Goal: Task Accomplishment & Management: Use online tool/utility

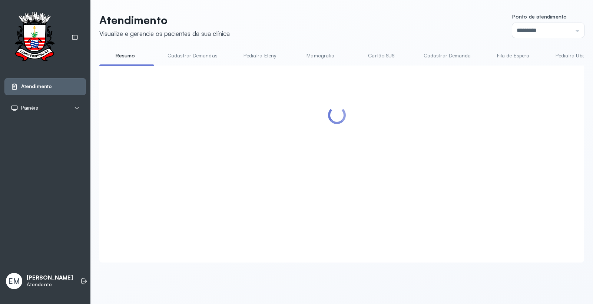
click at [467, 138] on div at bounding box center [337, 155] width 461 height 164
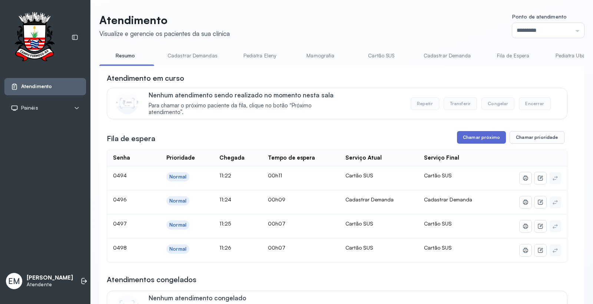
click at [468, 138] on button "Chamar próximo" at bounding box center [481, 137] width 49 height 13
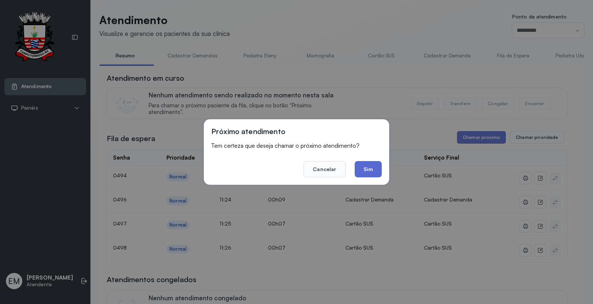
click at [370, 170] on button "Sim" at bounding box center [368, 169] width 27 height 16
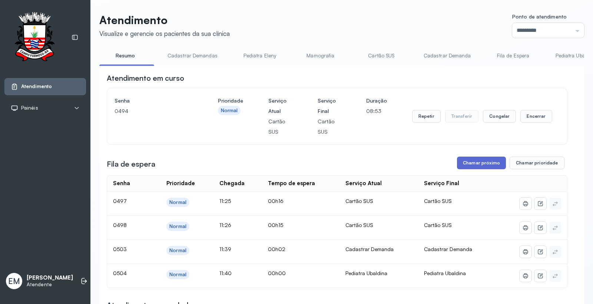
click at [487, 165] on button "Chamar próximo" at bounding box center [481, 163] width 49 height 13
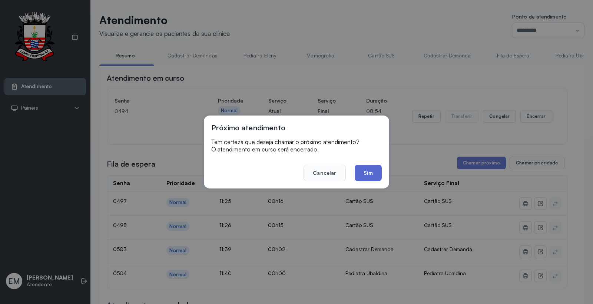
click at [373, 169] on button "Sim" at bounding box center [368, 173] width 27 height 16
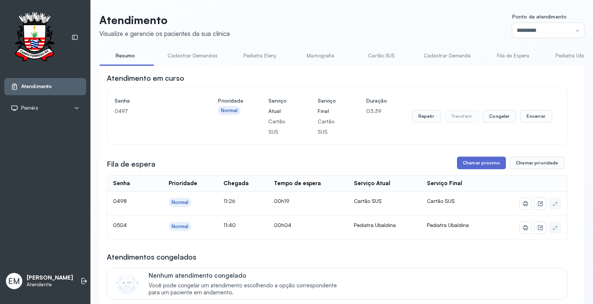
click at [471, 168] on button "Chamar próximo" at bounding box center [481, 163] width 49 height 13
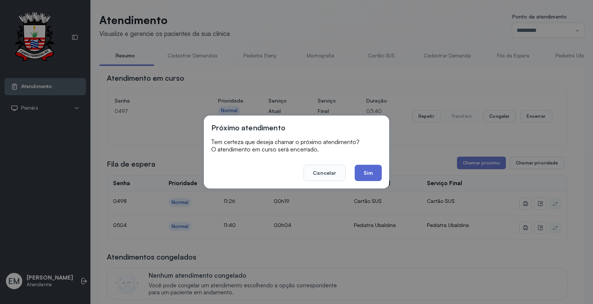
click at [377, 173] on button "Sim" at bounding box center [368, 173] width 27 height 16
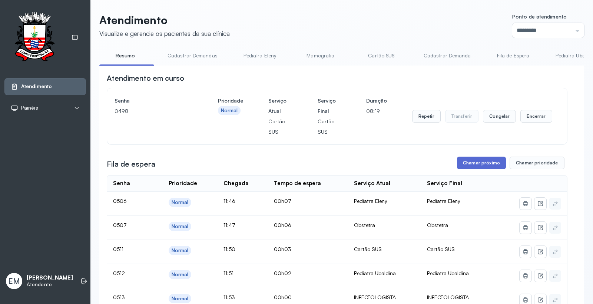
click at [469, 165] on button "Chamar próximo" at bounding box center [481, 163] width 49 height 13
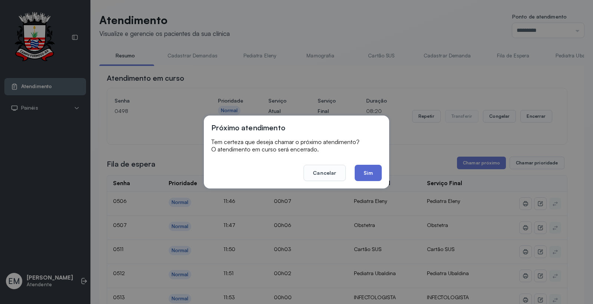
click at [379, 170] on button "Sim" at bounding box center [368, 173] width 27 height 16
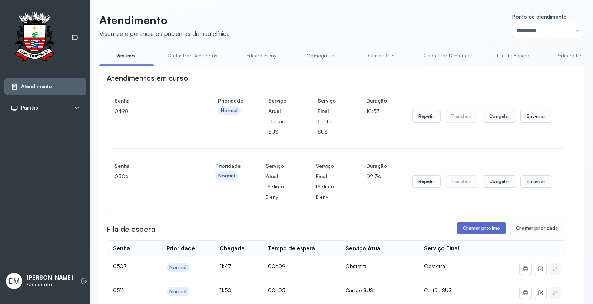
click at [482, 225] on button "Chamar próximo" at bounding box center [481, 228] width 49 height 13
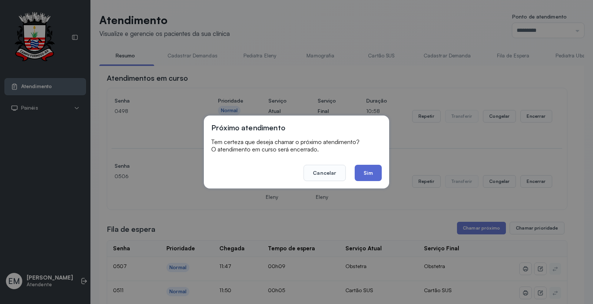
click at [369, 172] on button "Sim" at bounding box center [368, 173] width 27 height 16
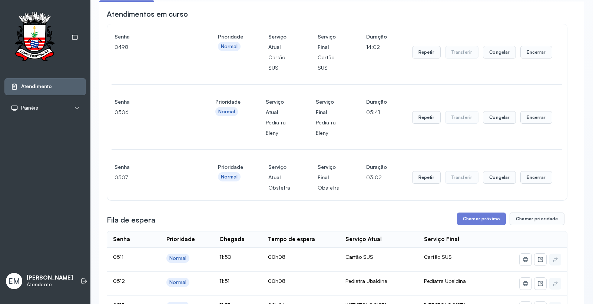
scroll to position [123, 0]
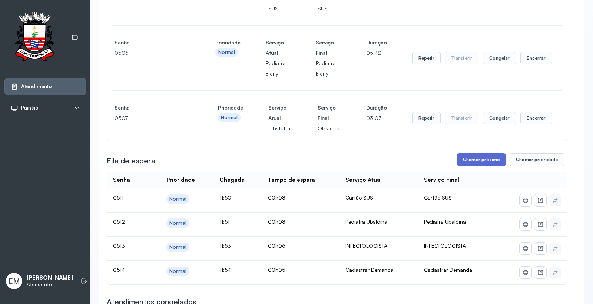
click at [477, 159] on button "Chamar próximo" at bounding box center [481, 159] width 49 height 13
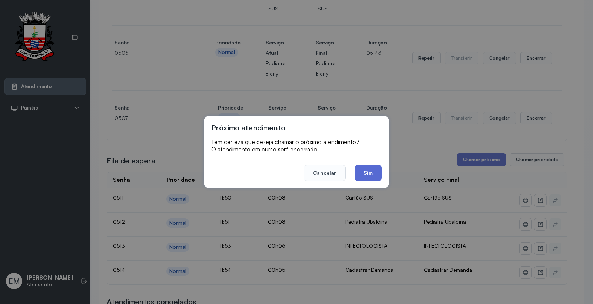
click at [363, 168] on button "Sim" at bounding box center [368, 173] width 27 height 16
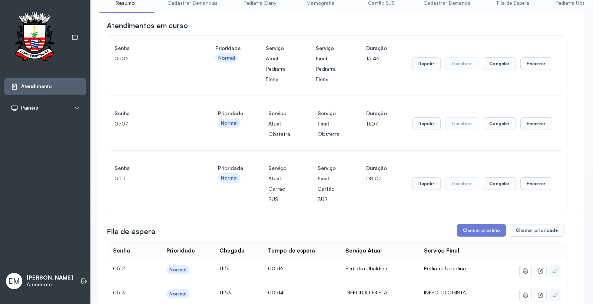
scroll to position [165, 0]
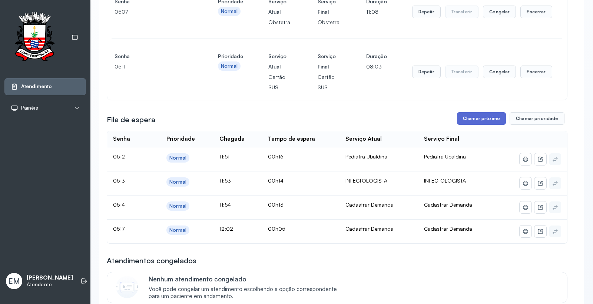
click at [471, 119] on button "Chamar próximo" at bounding box center [481, 118] width 49 height 13
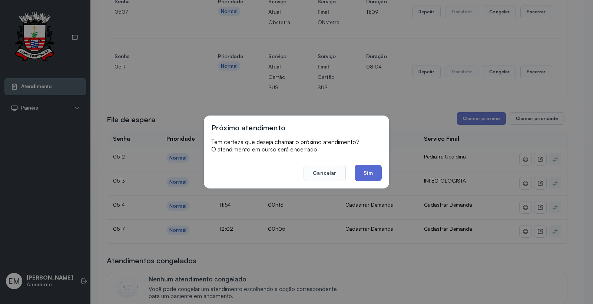
click at [373, 169] on button "Sim" at bounding box center [368, 173] width 27 height 16
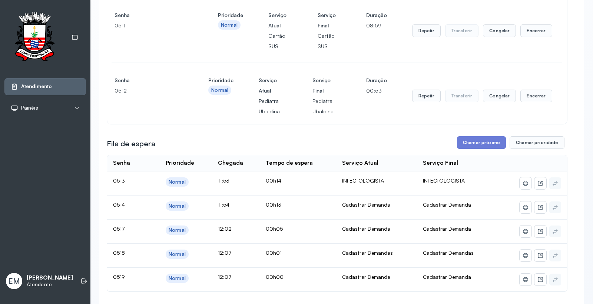
scroll to position [329, 0]
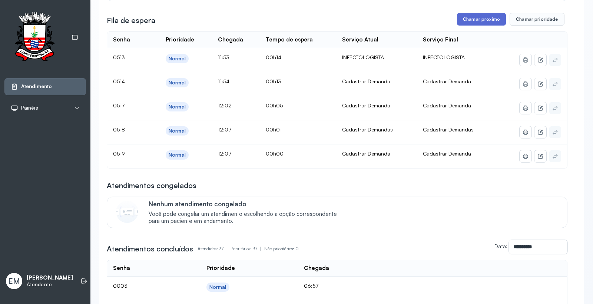
click at [472, 21] on button "Chamar próximo" at bounding box center [481, 19] width 49 height 13
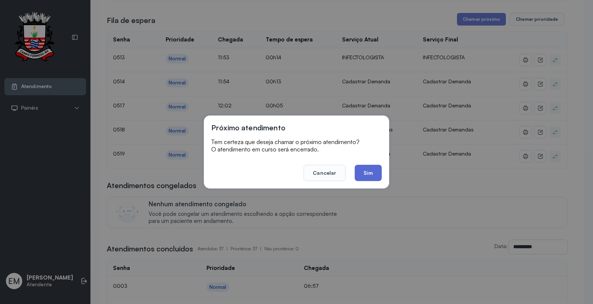
click at [365, 173] on button "Sim" at bounding box center [368, 173] width 27 height 16
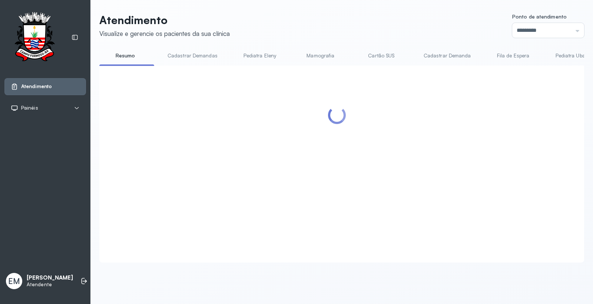
scroll to position [0, 0]
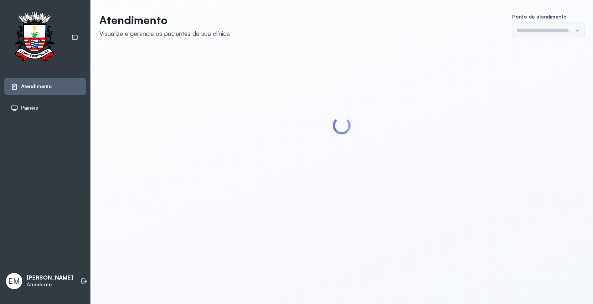
type input "*********"
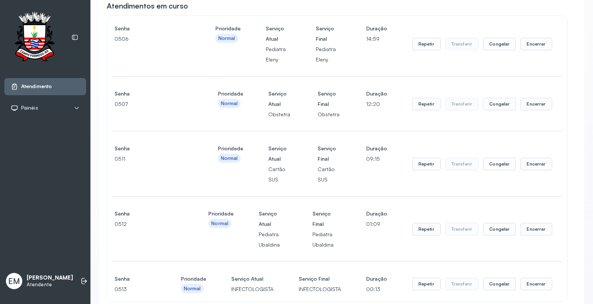
scroll to position [206, 0]
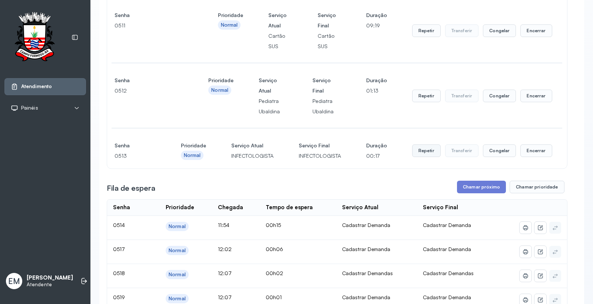
click at [423, 154] on button "Repetir" at bounding box center [426, 151] width 29 height 13
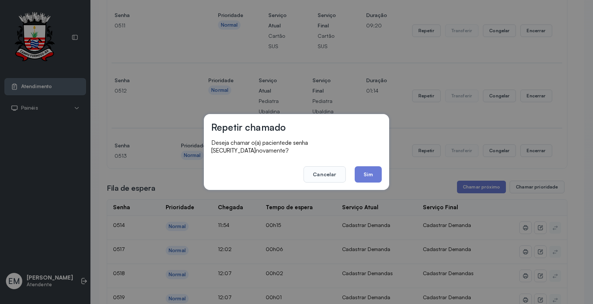
click at [367, 170] on button "Sim" at bounding box center [368, 174] width 27 height 16
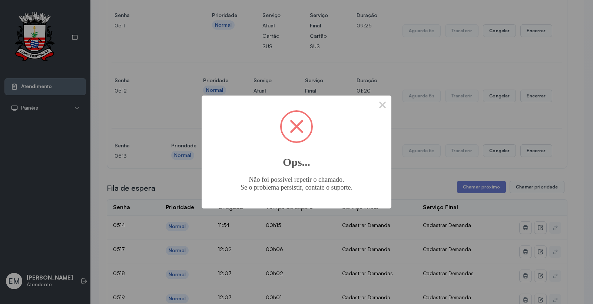
click at [304, 124] on span at bounding box center [297, 127] width 30 height 30
drag, startPoint x: 297, startPoint y: 124, endPoint x: 364, endPoint y: 110, distance: 68.1
click at [305, 123] on span at bounding box center [297, 127] width 30 height 30
click at [381, 102] on button "×" at bounding box center [383, 105] width 18 height 18
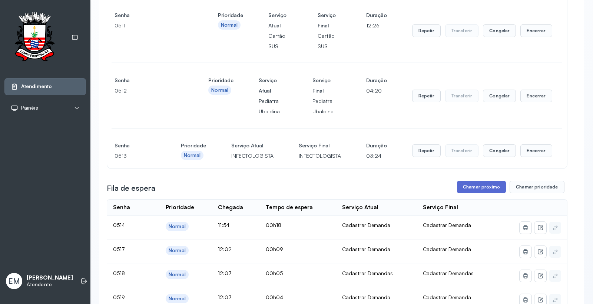
click at [479, 190] on button "Chamar próximo" at bounding box center [481, 187] width 49 height 13
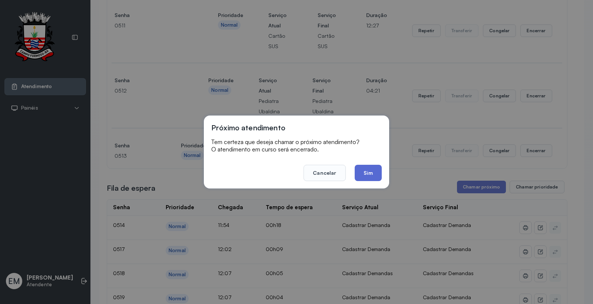
click at [370, 171] on button "Sim" at bounding box center [368, 173] width 27 height 16
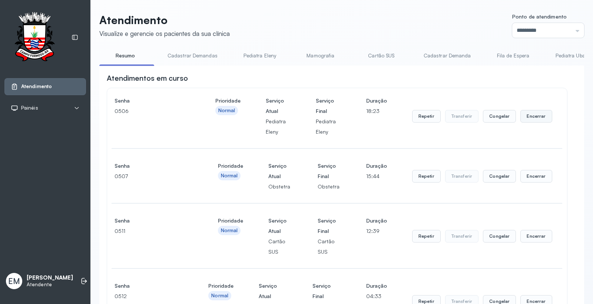
click at [530, 115] on button "Encerrar" at bounding box center [535, 116] width 31 height 13
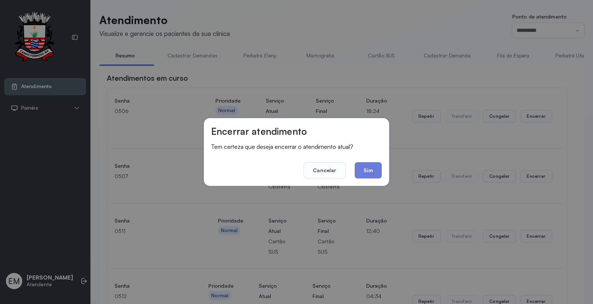
drag, startPoint x: 377, startPoint y: 168, endPoint x: 351, endPoint y: 153, distance: 29.2
click at [377, 167] on button "Sim" at bounding box center [368, 170] width 27 height 16
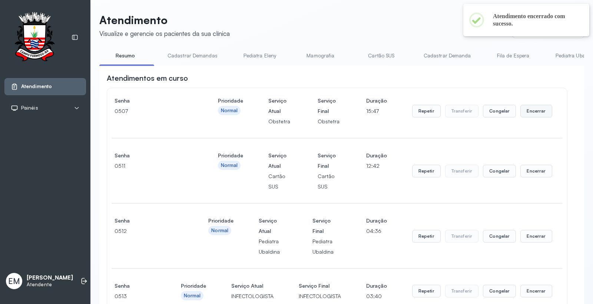
drag, startPoint x: 534, startPoint y: 106, endPoint x: 531, endPoint y: 113, distance: 7.5
click at [531, 113] on button "Encerrar" at bounding box center [535, 111] width 31 height 13
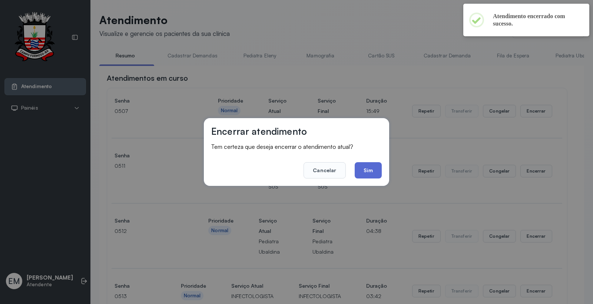
click at [373, 169] on button "Sim" at bounding box center [368, 170] width 27 height 16
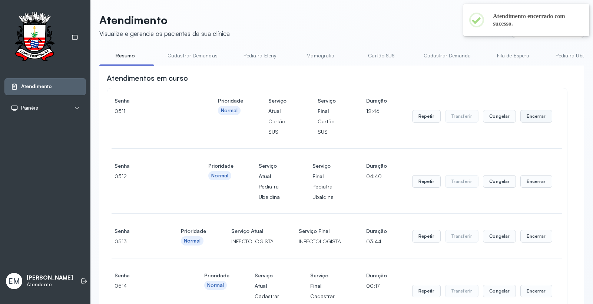
click at [535, 116] on button "Encerrar" at bounding box center [535, 116] width 31 height 13
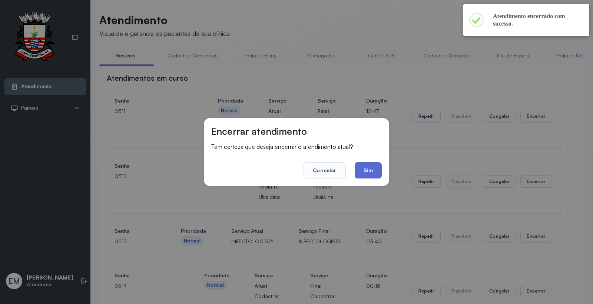
click at [375, 167] on button "Sim" at bounding box center [368, 170] width 27 height 16
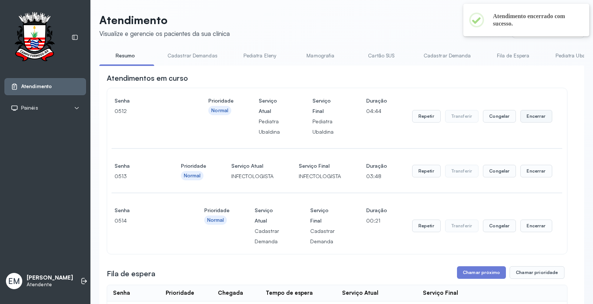
click at [537, 117] on button "Encerrar" at bounding box center [535, 116] width 31 height 13
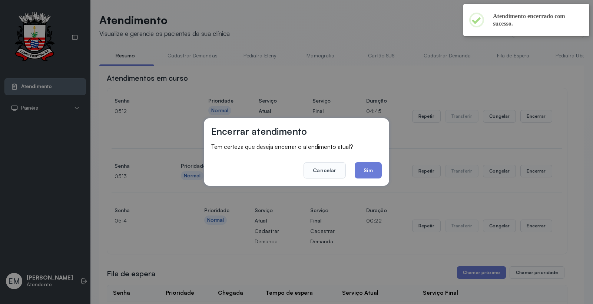
click at [359, 166] on button "Sim" at bounding box center [368, 170] width 27 height 16
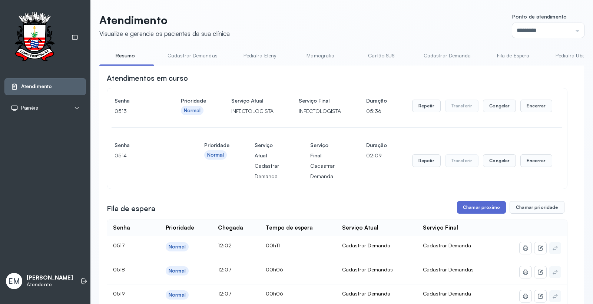
click at [475, 208] on button "Chamar próximo" at bounding box center [481, 207] width 49 height 13
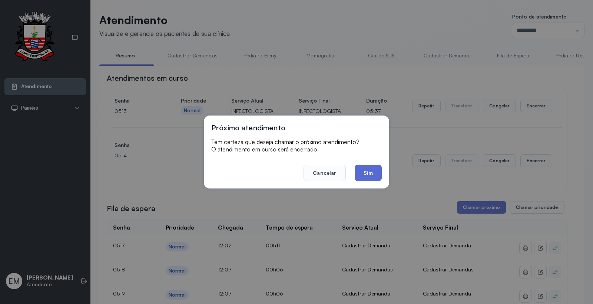
click at [368, 168] on button "Sim" at bounding box center [368, 173] width 27 height 16
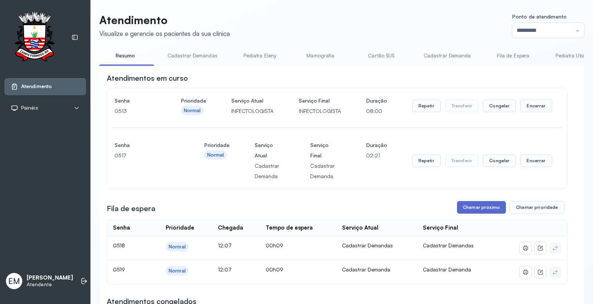
click at [484, 213] on button "Chamar próximo" at bounding box center [481, 207] width 49 height 13
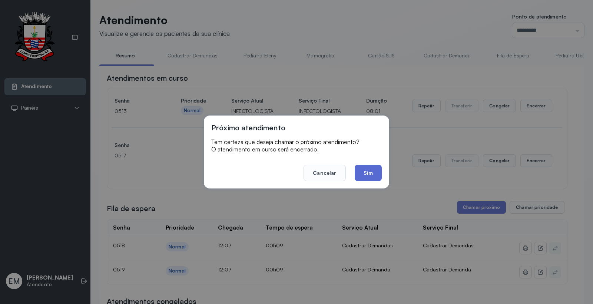
click at [375, 171] on button "Sim" at bounding box center [368, 173] width 27 height 16
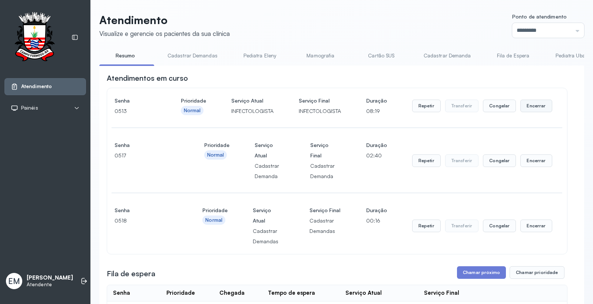
click at [527, 109] on button "Encerrar" at bounding box center [535, 106] width 31 height 13
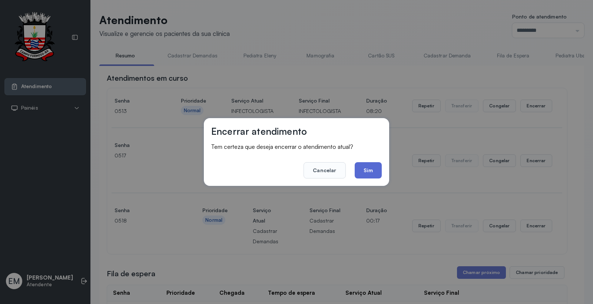
click at [372, 172] on button "Sim" at bounding box center [368, 170] width 27 height 16
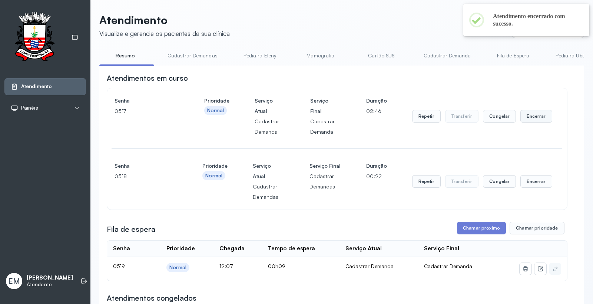
click at [533, 120] on button "Encerrar" at bounding box center [535, 116] width 31 height 13
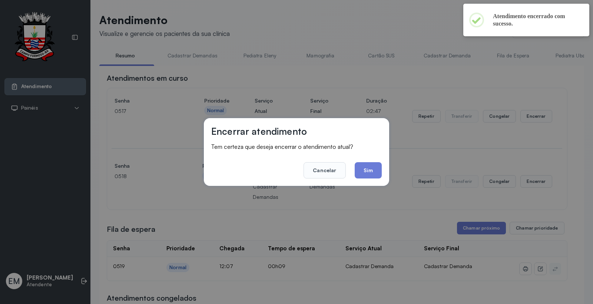
drag, startPoint x: 374, startPoint y: 166, endPoint x: 378, endPoint y: 165, distance: 4.3
click at [378, 165] on button "Sim" at bounding box center [368, 170] width 27 height 16
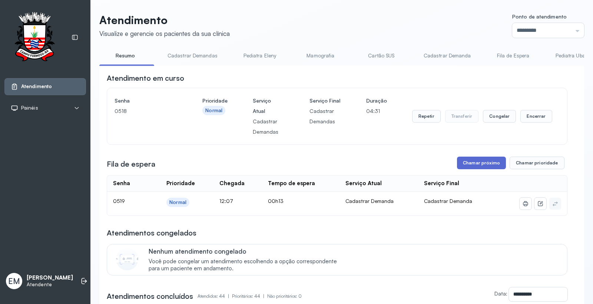
click at [477, 161] on button "Chamar próximo" at bounding box center [481, 163] width 49 height 13
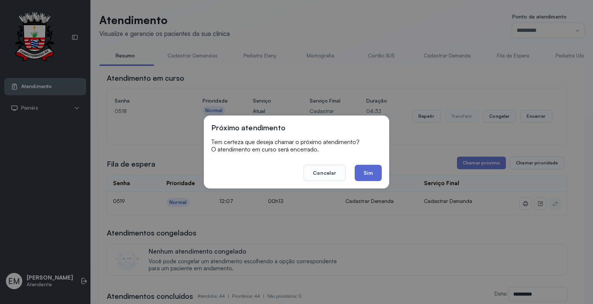
click at [375, 171] on button "Sim" at bounding box center [368, 173] width 27 height 16
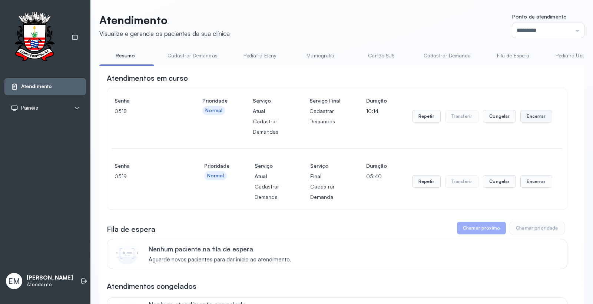
click at [528, 116] on button "Encerrar" at bounding box center [535, 116] width 31 height 13
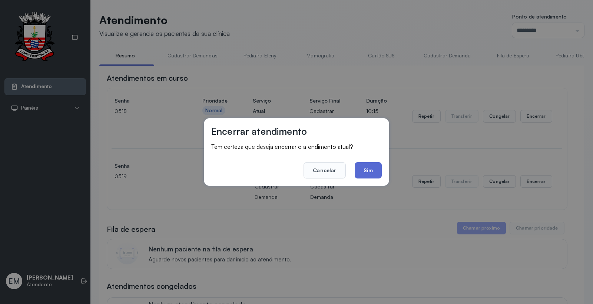
click at [366, 169] on button "Sim" at bounding box center [368, 170] width 27 height 16
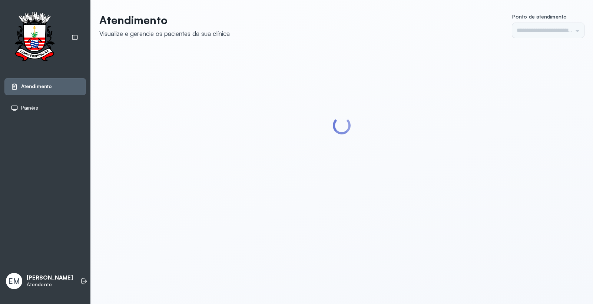
type input "*********"
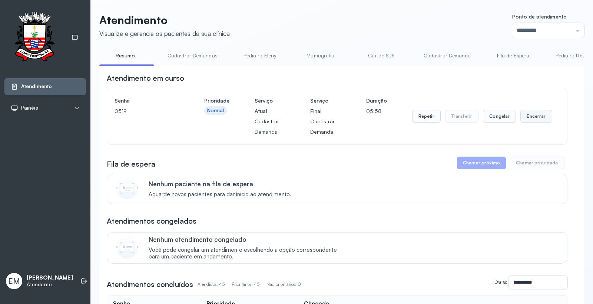
click at [527, 118] on button "Encerrar" at bounding box center [535, 116] width 31 height 13
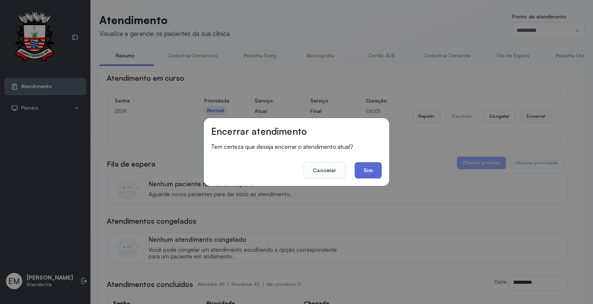
click at [365, 170] on button "Sim" at bounding box center [368, 170] width 27 height 16
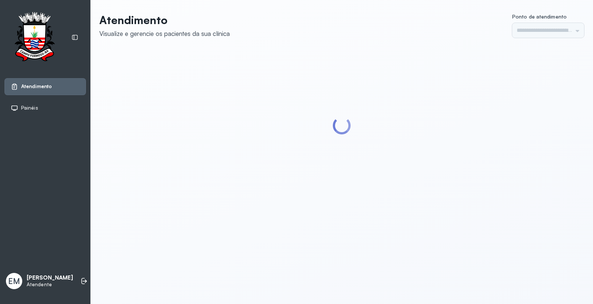
type input "*********"
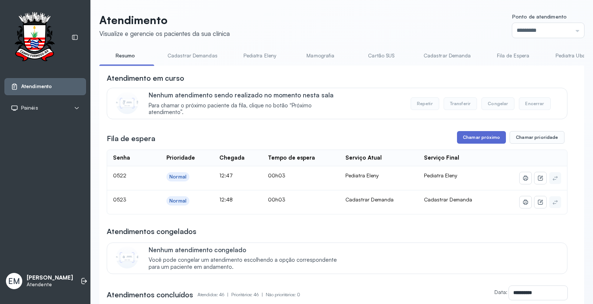
click at [479, 143] on button "Chamar próximo" at bounding box center [481, 137] width 49 height 13
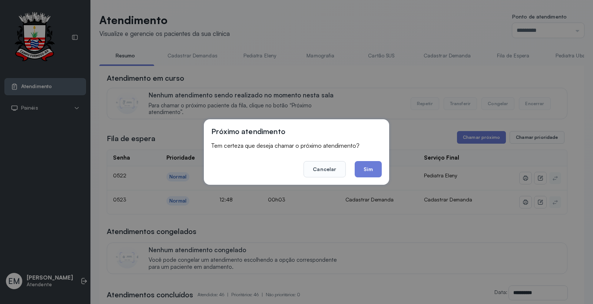
click at [371, 168] on button "Sim" at bounding box center [368, 169] width 27 height 16
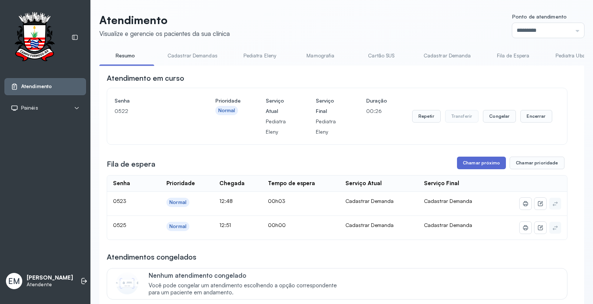
click at [473, 164] on button "Chamar próximo" at bounding box center [481, 163] width 49 height 13
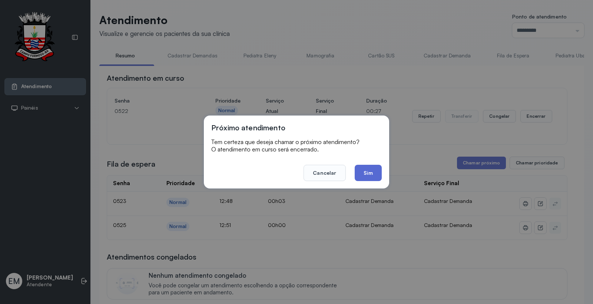
click at [372, 175] on button "Sim" at bounding box center [368, 173] width 27 height 16
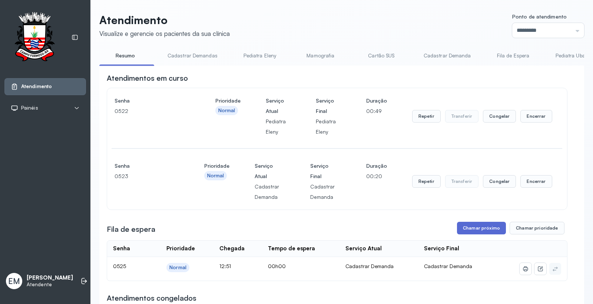
click at [478, 224] on button "Chamar próximo" at bounding box center [481, 228] width 49 height 13
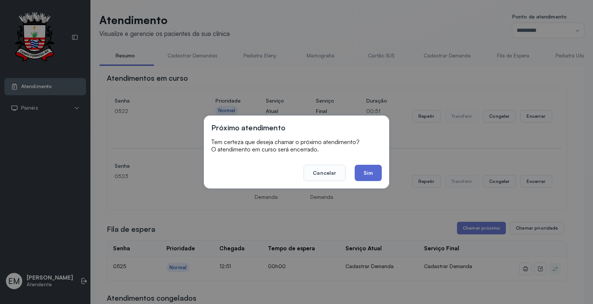
click at [377, 172] on button "Sim" at bounding box center [368, 173] width 27 height 16
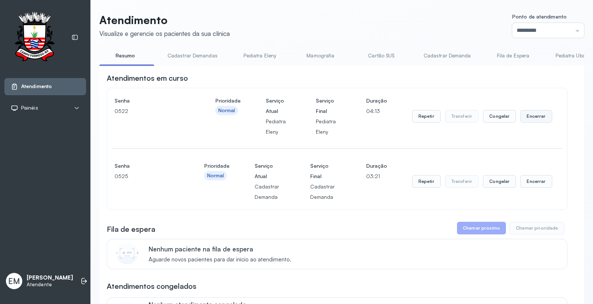
click at [532, 119] on button "Encerrar" at bounding box center [535, 116] width 31 height 13
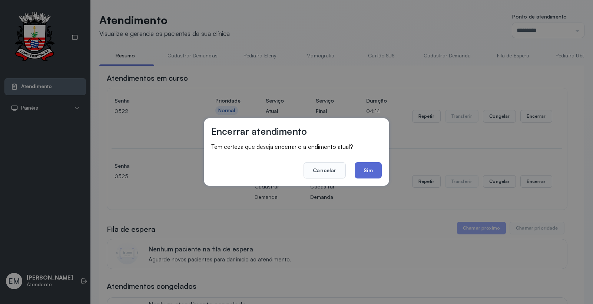
click at [363, 169] on button "Sim" at bounding box center [368, 170] width 27 height 16
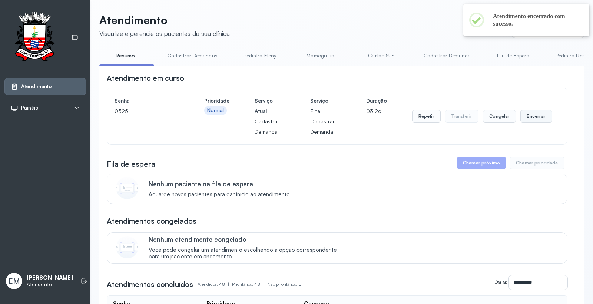
click at [524, 116] on button "Encerrar" at bounding box center [535, 116] width 31 height 13
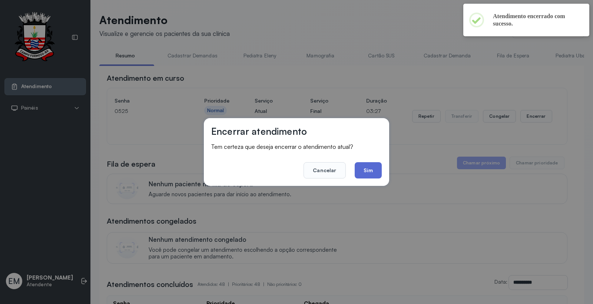
click at [375, 168] on button "Sim" at bounding box center [368, 170] width 27 height 16
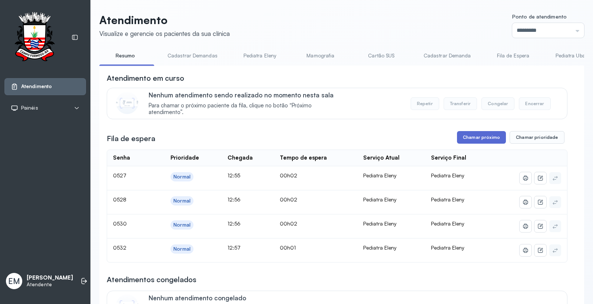
click at [461, 137] on button "Chamar próximo" at bounding box center [481, 137] width 49 height 13
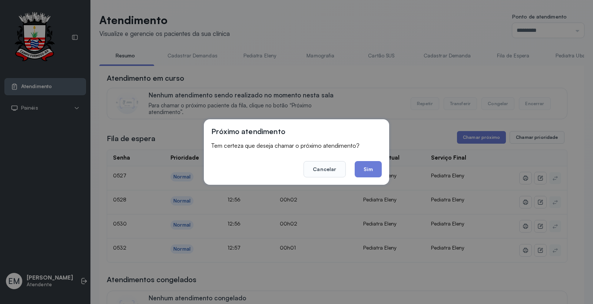
click at [368, 168] on button "Sim" at bounding box center [368, 169] width 27 height 16
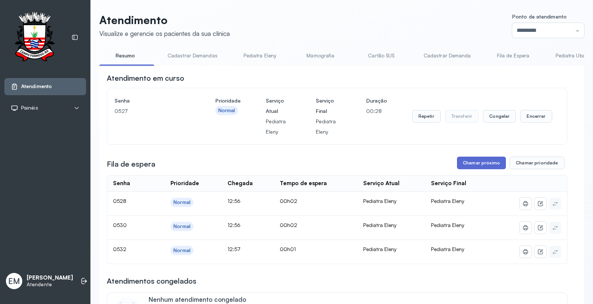
click at [486, 165] on button "Chamar próximo" at bounding box center [481, 163] width 49 height 13
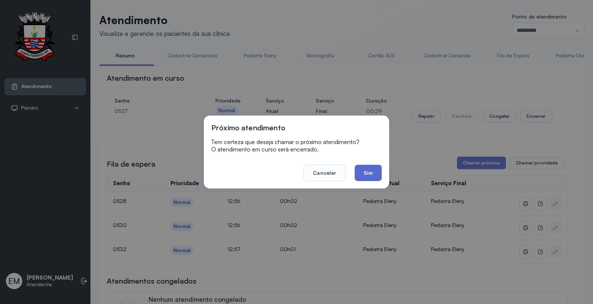
click at [376, 169] on button "Sim" at bounding box center [368, 173] width 27 height 16
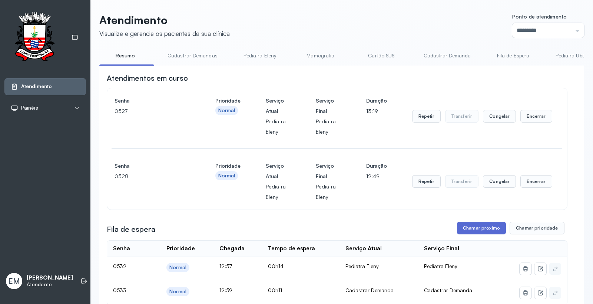
click at [475, 231] on button "Chamar próximo" at bounding box center [481, 228] width 49 height 13
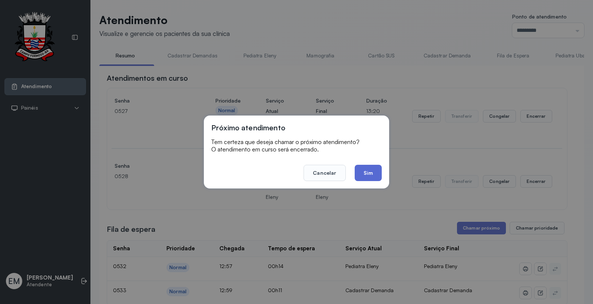
click at [369, 172] on button "Sim" at bounding box center [368, 173] width 27 height 16
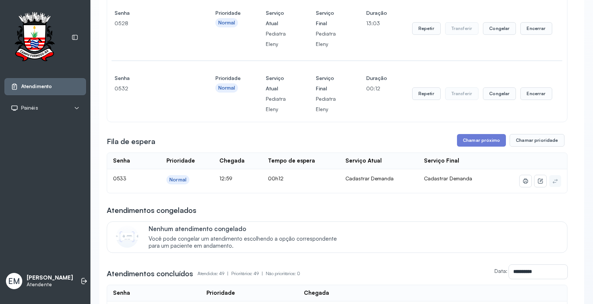
scroll to position [165, 0]
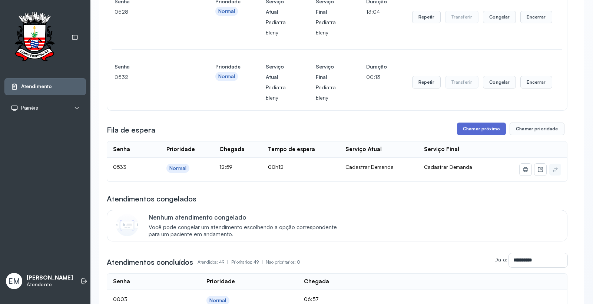
click at [481, 133] on button "Chamar próximo" at bounding box center [481, 129] width 49 height 13
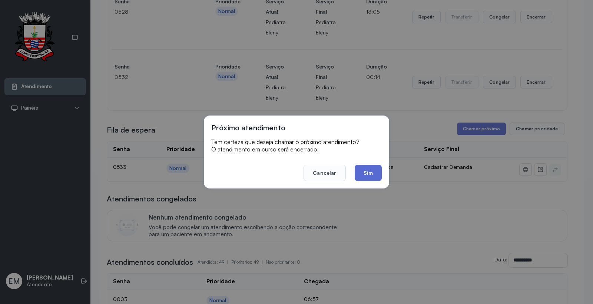
click at [374, 173] on button "Sim" at bounding box center [368, 173] width 27 height 16
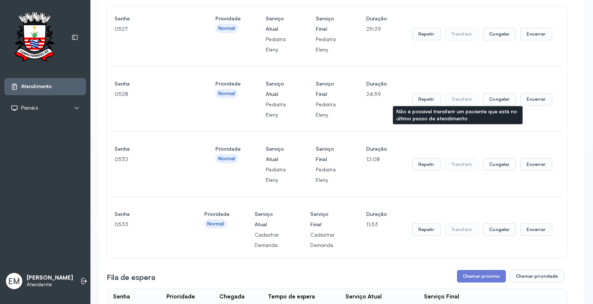
scroll to position [247, 0]
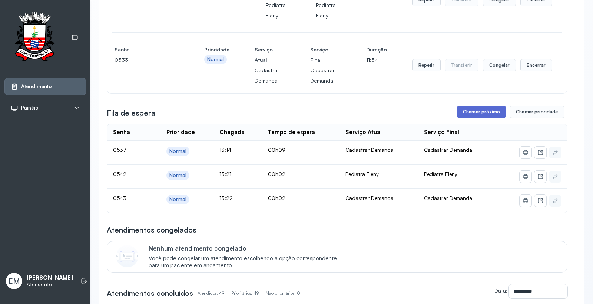
click at [465, 110] on button "Chamar próximo" at bounding box center [481, 112] width 49 height 13
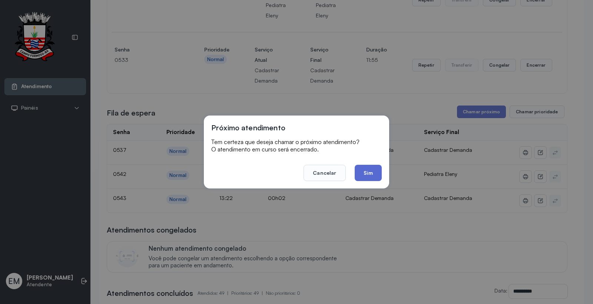
click at [367, 176] on button "Sim" at bounding box center [368, 173] width 27 height 16
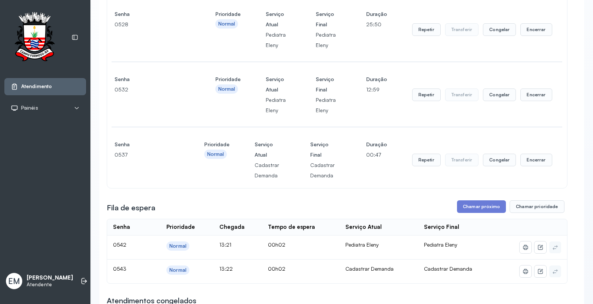
scroll to position [288, 0]
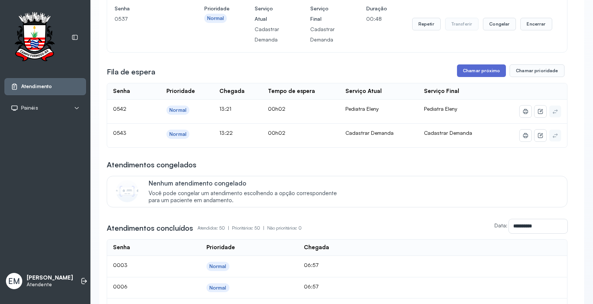
click at [480, 70] on button "Chamar próximo" at bounding box center [481, 70] width 49 height 13
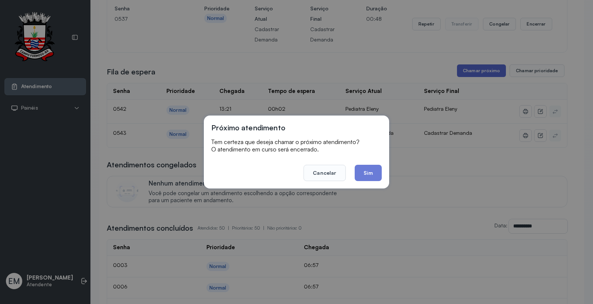
click at [479, 71] on div "Próximo atendimento Tem certeza que deseja chamar o próximo atendimento? O aten…" at bounding box center [296, 152] width 593 height 304
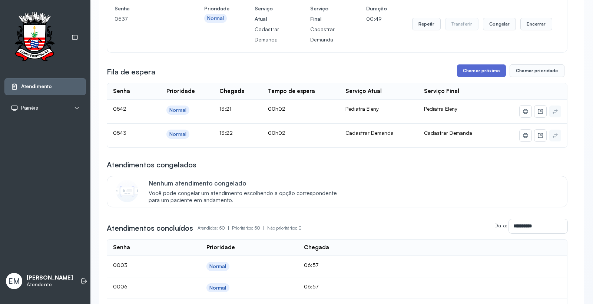
click at [476, 74] on button "Chamar próximo" at bounding box center [481, 70] width 49 height 13
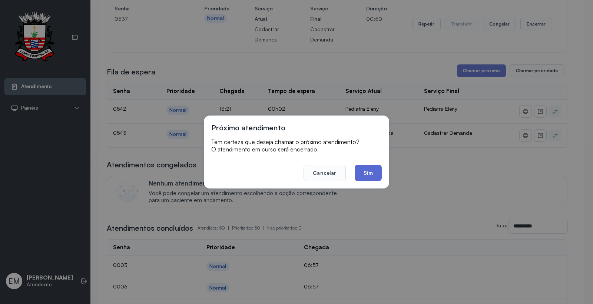
click at [373, 167] on button "Sim" at bounding box center [368, 173] width 27 height 16
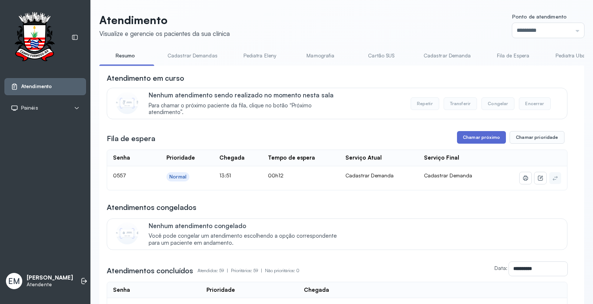
click at [479, 137] on button "Chamar próximo" at bounding box center [481, 137] width 49 height 13
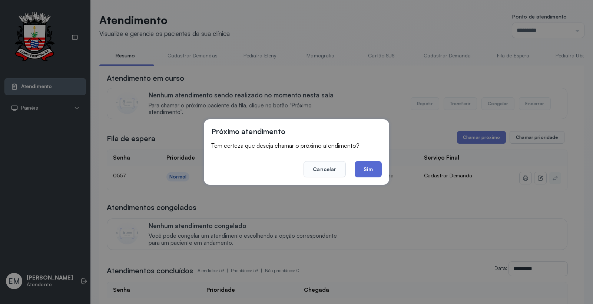
drag, startPoint x: 379, startPoint y: 167, endPoint x: 259, endPoint y: 0, distance: 205.3
click at [379, 166] on button "Sim" at bounding box center [368, 169] width 27 height 16
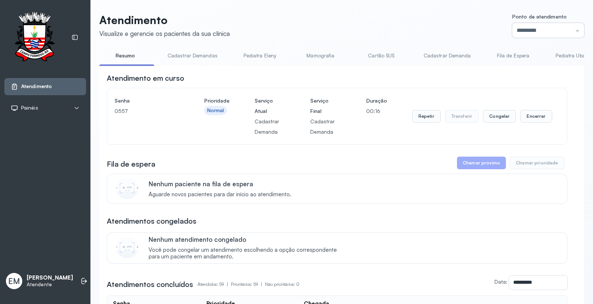
click at [550, 26] on input "*********" at bounding box center [548, 30] width 72 height 15
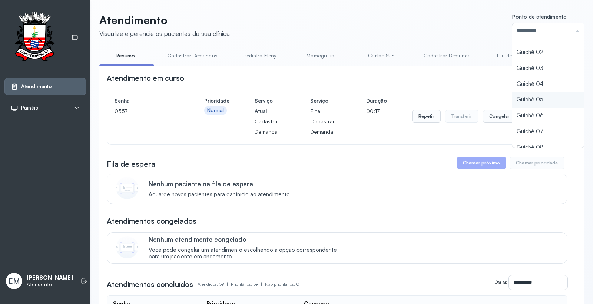
scroll to position [32, 0]
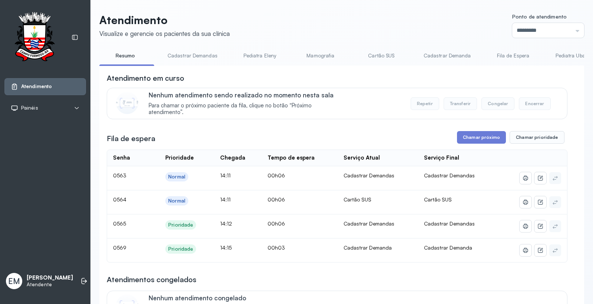
click at [388, 54] on link "Cartão SUS" at bounding box center [381, 56] width 52 height 12
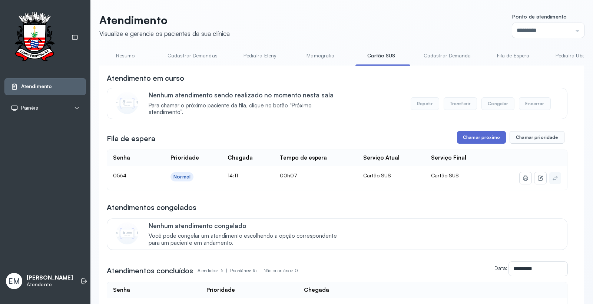
click at [468, 135] on button "Chamar próximo" at bounding box center [481, 137] width 49 height 13
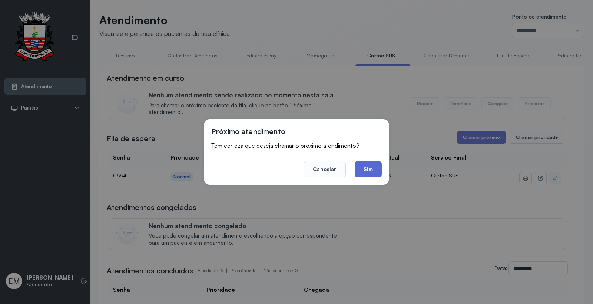
click at [374, 166] on button "Sim" at bounding box center [368, 169] width 27 height 16
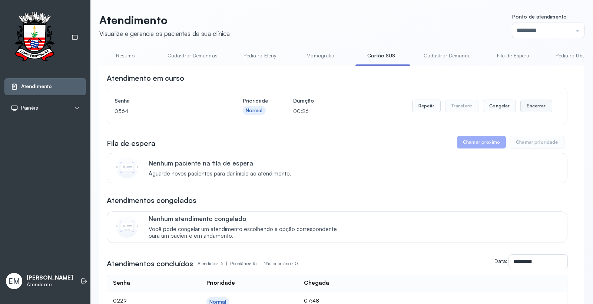
drag, startPoint x: 546, startPoint y: 105, endPoint x: 540, endPoint y: 105, distance: 5.9
click at [545, 105] on div "Senha 0564 Prioridade Normal Duração 00:26 Repetir Transferir Congelar Encerrar" at bounding box center [337, 106] width 445 height 21
click at [529, 105] on button "Encerrar" at bounding box center [535, 106] width 31 height 13
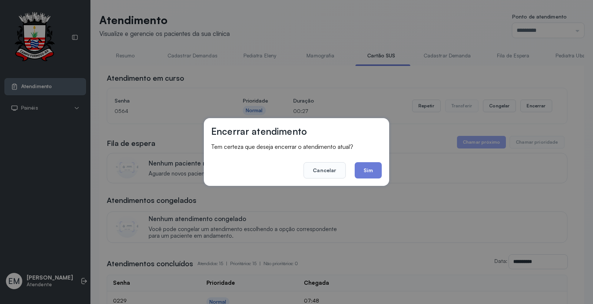
click at [382, 167] on div "Encerrar atendimento Tem certeza que deseja encerrar o atendimento atual? Cance…" at bounding box center [296, 152] width 185 height 68
click at [365, 175] on button "Sim" at bounding box center [368, 170] width 27 height 16
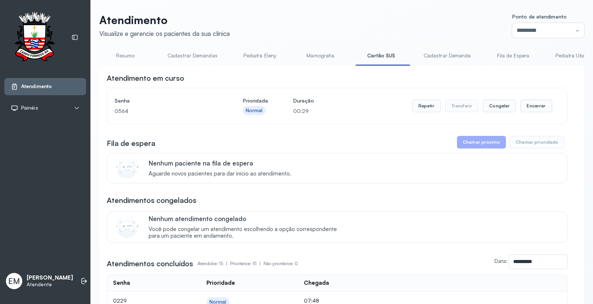
click at [119, 56] on link "Resumo" at bounding box center [125, 56] width 52 height 12
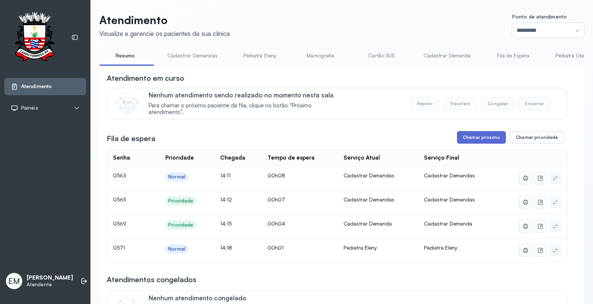
click at [490, 137] on button "Chamar próximo" at bounding box center [481, 137] width 49 height 13
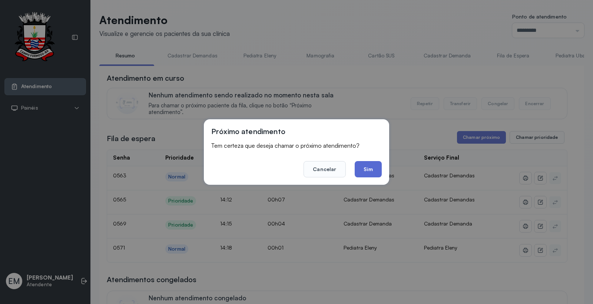
click at [368, 168] on button "Sim" at bounding box center [368, 169] width 27 height 16
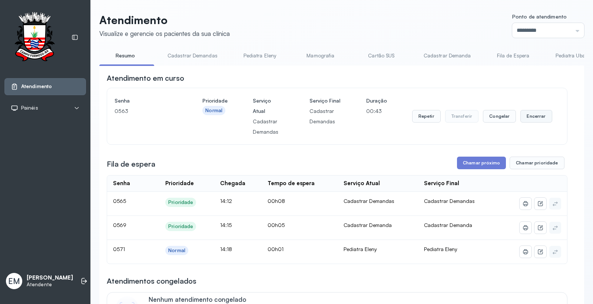
click at [527, 120] on button "Encerrar" at bounding box center [535, 116] width 31 height 13
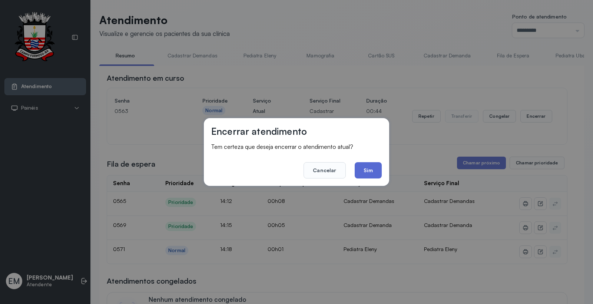
click at [376, 172] on button "Sim" at bounding box center [368, 170] width 27 height 16
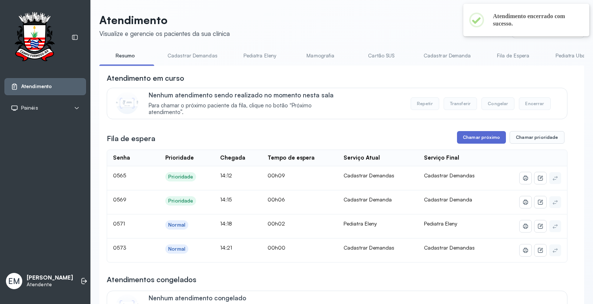
click at [490, 141] on button "Chamar próximo" at bounding box center [481, 137] width 49 height 13
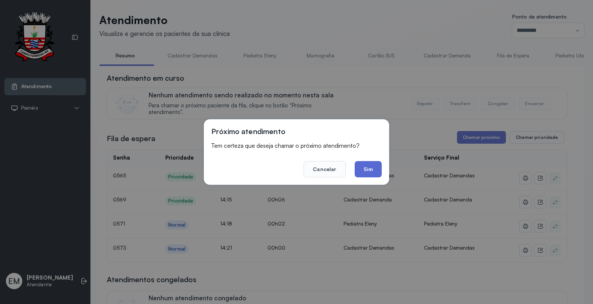
click at [369, 169] on button "Sim" at bounding box center [368, 169] width 27 height 16
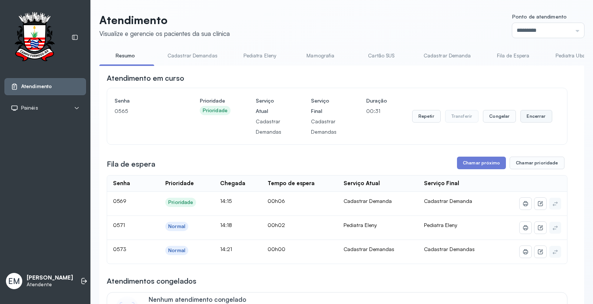
click at [533, 116] on button "Encerrar" at bounding box center [535, 116] width 31 height 13
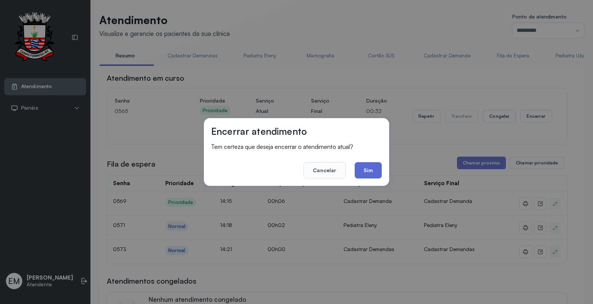
click at [372, 171] on button "Sim" at bounding box center [368, 170] width 27 height 16
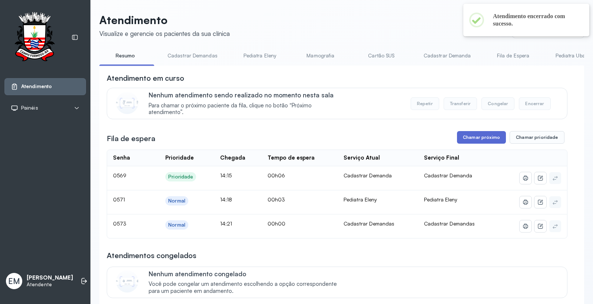
click at [469, 138] on button "Chamar próximo" at bounding box center [481, 137] width 49 height 13
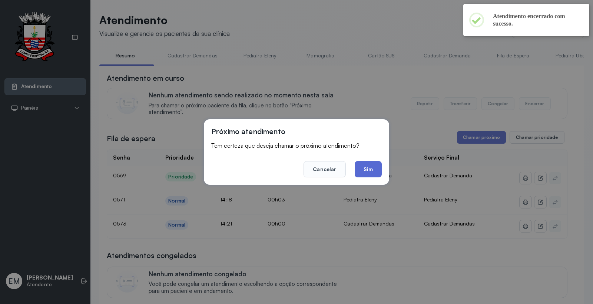
click at [373, 165] on button "Sim" at bounding box center [368, 169] width 27 height 16
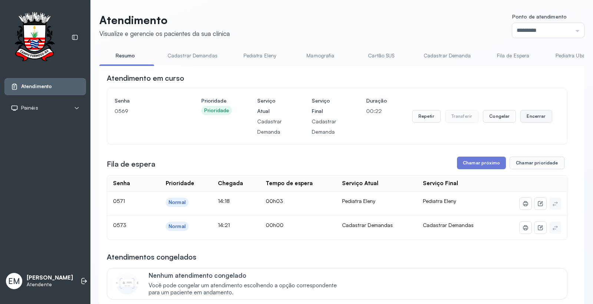
click at [527, 116] on button "Encerrar" at bounding box center [535, 116] width 31 height 13
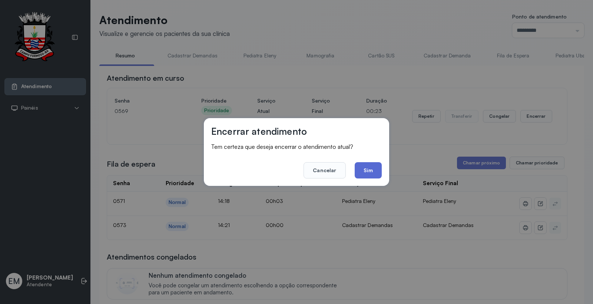
click at [379, 169] on button "Sim" at bounding box center [368, 170] width 27 height 16
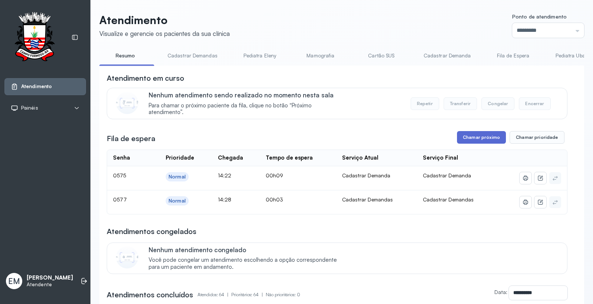
click at [483, 136] on button "Chamar próximo" at bounding box center [481, 137] width 49 height 13
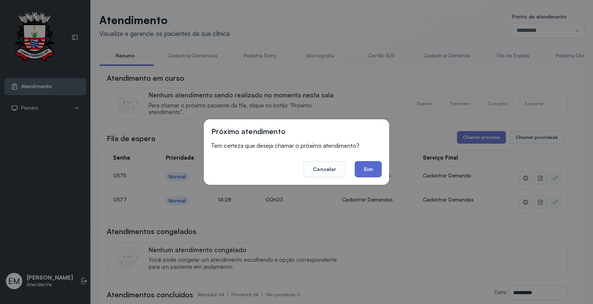
click at [377, 167] on button "Sim" at bounding box center [368, 169] width 27 height 16
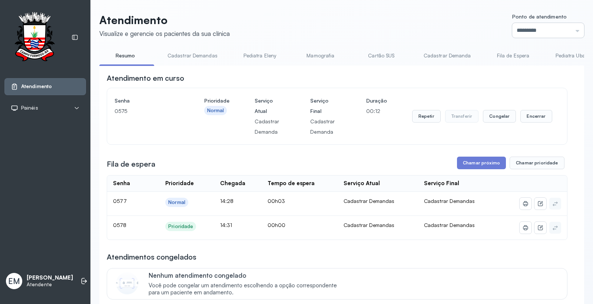
click at [528, 36] on input "*********" at bounding box center [548, 30] width 72 height 15
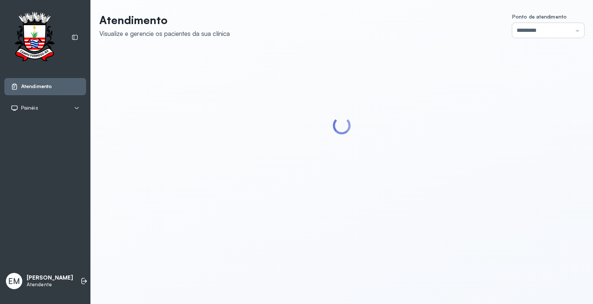
click at [516, 28] on input "*********" at bounding box center [548, 30] width 72 height 15
type input "*********"
click at [514, 123] on div "Atendimento Visualize e gerencie os pacientes da sua clínica Ponto de atendimen…" at bounding box center [341, 107] width 485 height 188
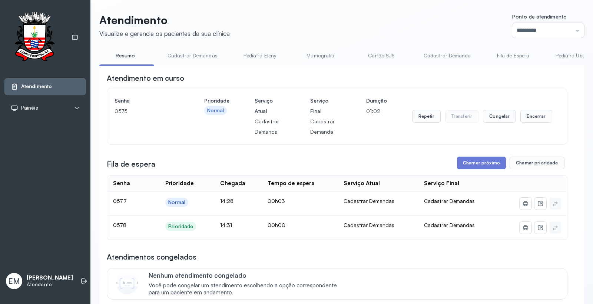
click at [529, 109] on div "Repetir Transferir Congelar Encerrar" at bounding box center [482, 117] width 140 height 42
click at [527, 114] on button "Encerrar" at bounding box center [535, 116] width 31 height 13
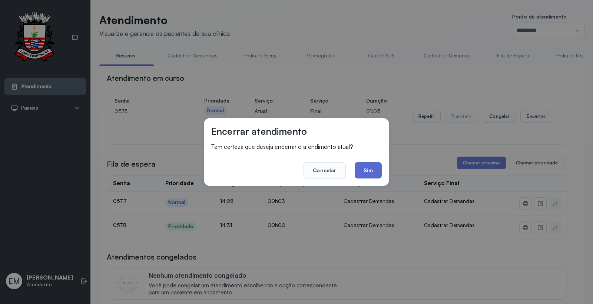
click at [367, 172] on button "Sim" at bounding box center [368, 170] width 27 height 16
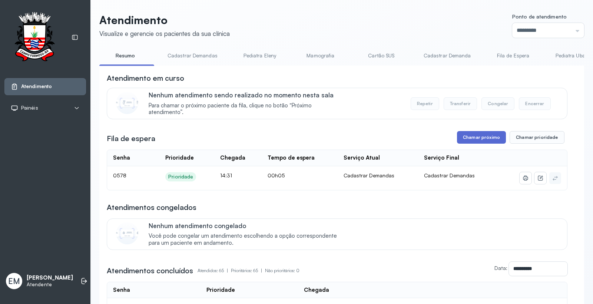
click at [493, 143] on button "Chamar próximo" at bounding box center [481, 137] width 49 height 13
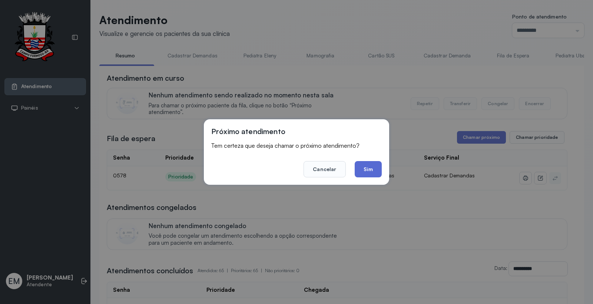
click at [373, 165] on button "Sim" at bounding box center [368, 169] width 27 height 16
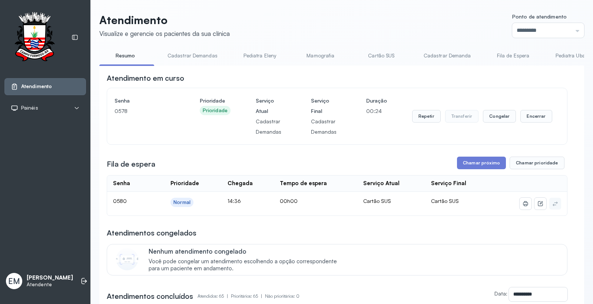
click at [372, 54] on link "Cartão SUS" at bounding box center [381, 56] width 52 height 12
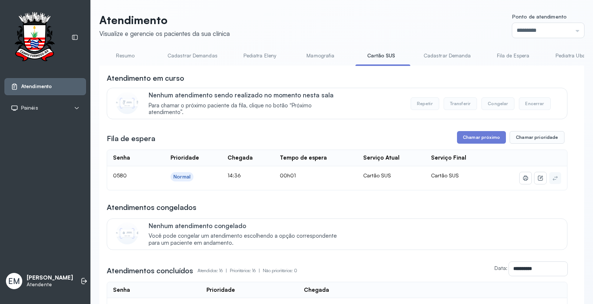
click at [469, 134] on button "Chamar próximo" at bounding box center [481, 137] width 49 height 13
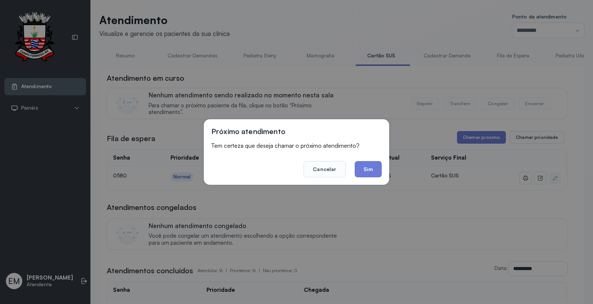
drag, startPoint x: 369, startPoint y: 168, endPoint x: 364, endPoint y: 170, distance: 6.3
click at [369, 169] on button "Sim" at bounding box center [368, 169] width 27 height 16
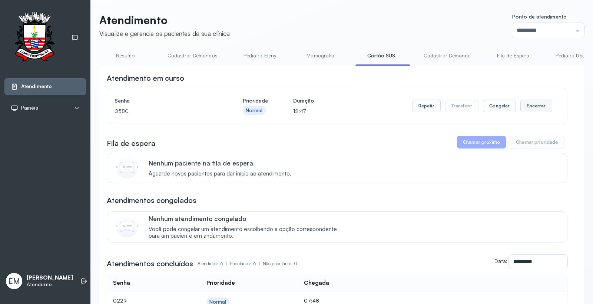
click at [536, 106] on button "Encerrar" at bounding box center [535, 106] width 31 height 13
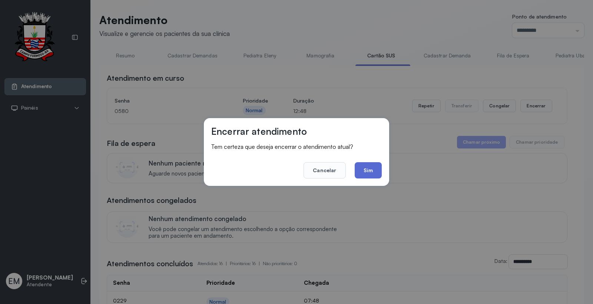
click at [370, 168] on button "Sim" at bounding box center [368, 170] width 27 height 16
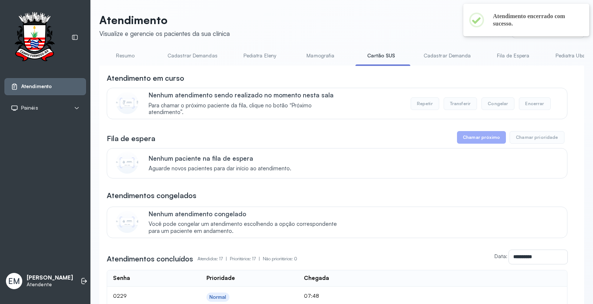
click at [135, 51] on link "Resumo" at bounding box center [125, 56] width 52 height 12
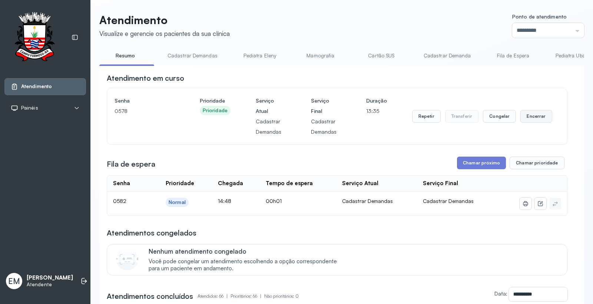
click at [539, 123] on button "Encerrar" at bounding box center [535, 116] width 31 height 13
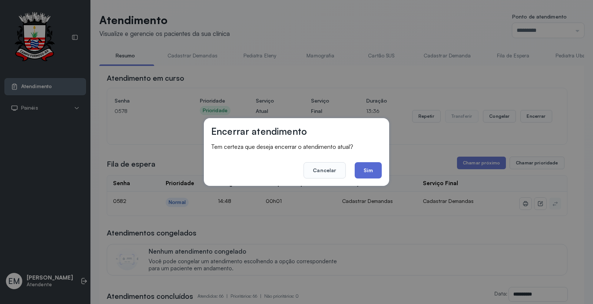
click at [373, 175] on button "Sim" at bounding box center [368, 170] width 27 height 16
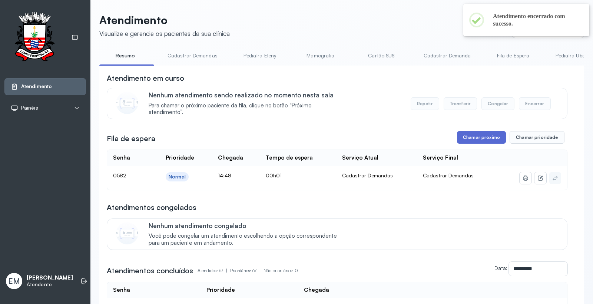
click at [472, 140] on button "Chamar próximo" at bounding box center [481, 137] width 49 height 13
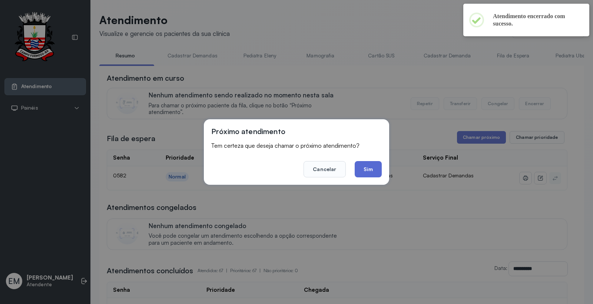
click at [364, 166] on button "Sim" at bounding box center [368, 169] width 27 height 16
